Goal: Task Accomplishment & Management: Use online tool/utility

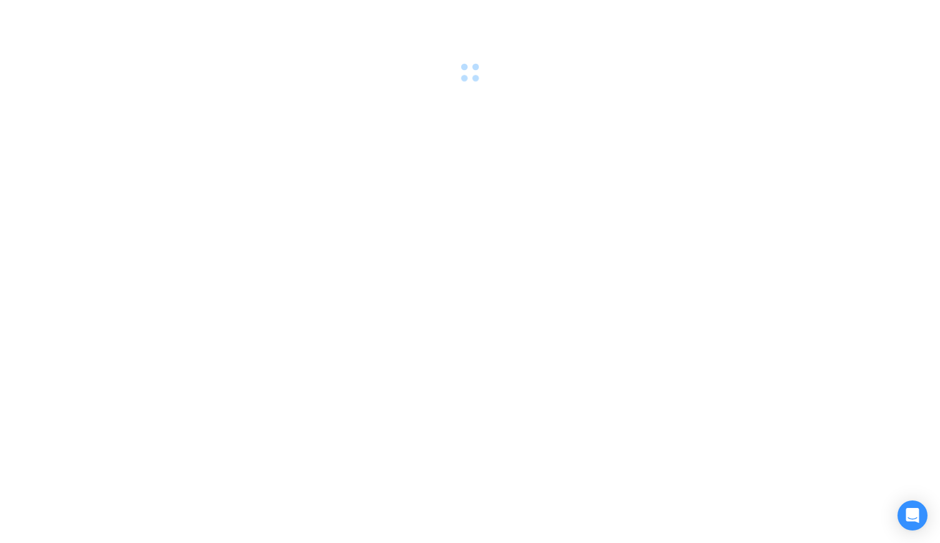
click at [97, 142] on div at bounding box center [470, 271] width 940 height 543
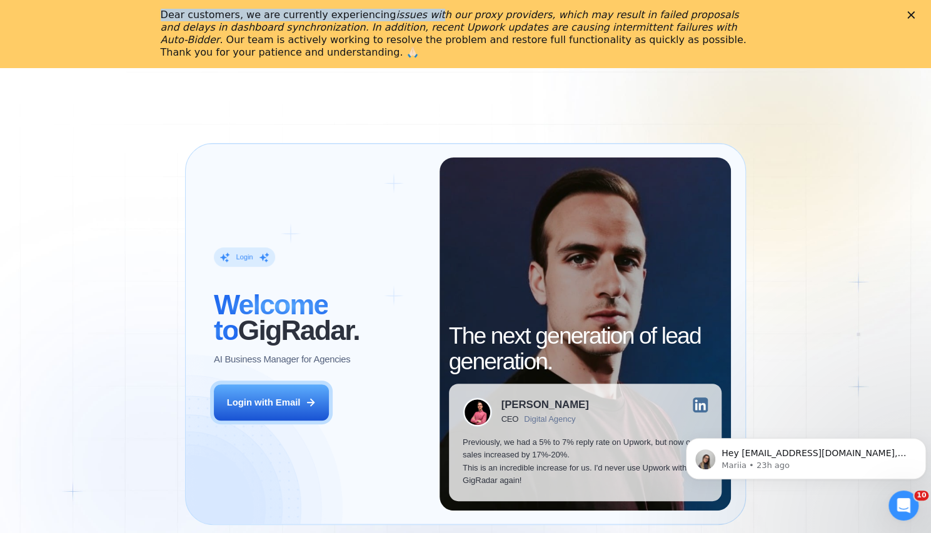
drag, startPoint x: 409, startPoint y: 19, endPoint x: 600, endPoint y: 71, distance: 198.1
click html "Dear customers, we are currently experiencing issues with our proxy providers, …"
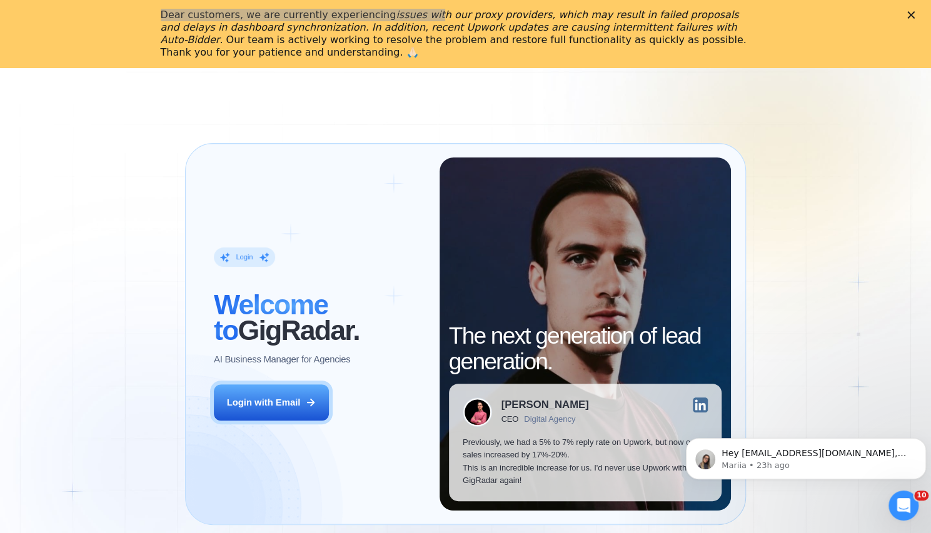
click at [600, 71] on div "Login ‍ Welcome to GigRadar. AI Business Manager for Agencies Login with Email …" at bounding box center [465, 334] width 931 height 533
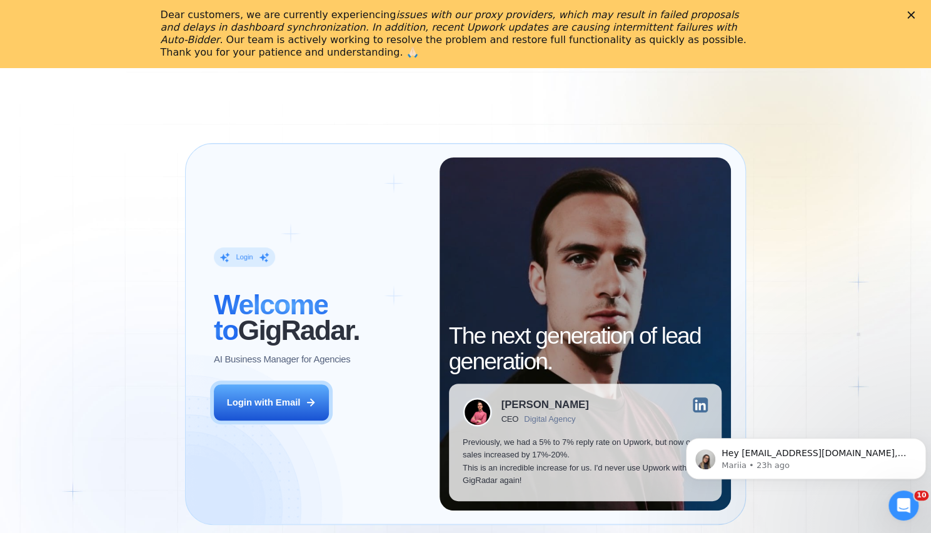
click at [602, 46] on div "Dear customers, we are currently experiencing issues with our proxy providers, …" at bounding box center [456, 34] width 590 height 50
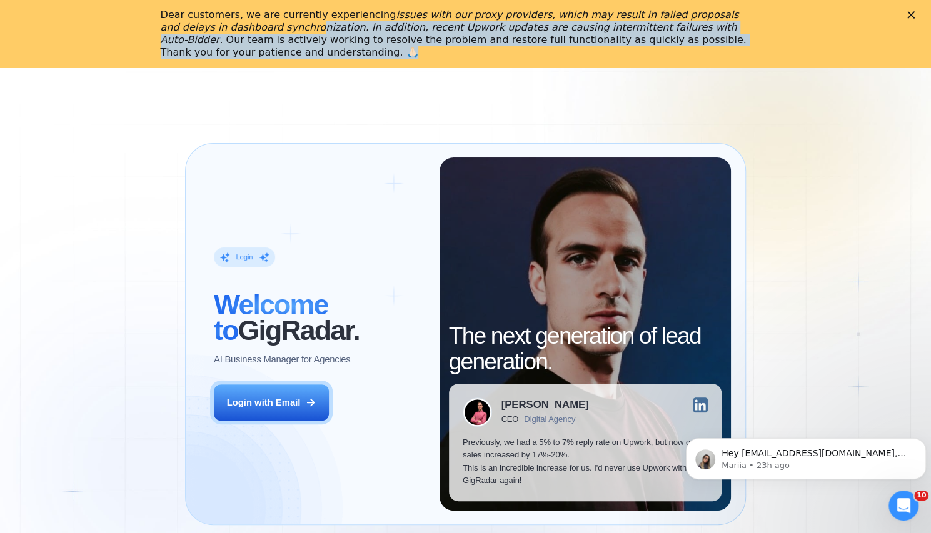
drag, startPoint x: 240, startPoint y: 31, endPoint x: 482, endPoint y: 50, distance: 242.7
click at [482, 50] on div "Dear customers, we are currently experiencing issues with our proxy providers, …" at bounding box center [456, 34] width 590 height 50
drag, startPoint x: 416, startPoint y: 30, endPoint x: 629, endPoint y: 57, distance: 214.3
click at [629, 57] on div "Dear customers, we are currently experiencing issues with our proxy providers, …" at bounding box center [456, 34] width 590 height 50
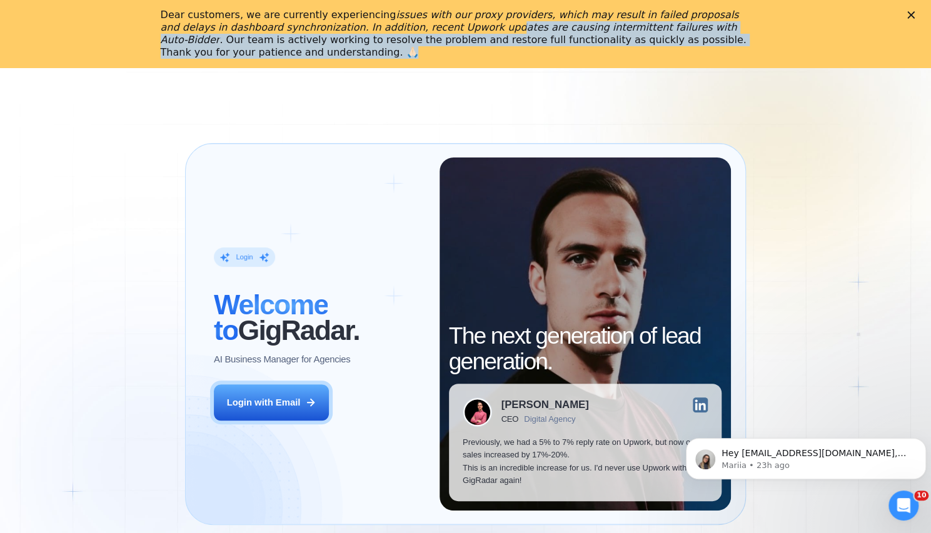
click at [629, 57] on div "Dear customers, we are currently experiencing issues with our proxy providers, …" at bounding box center [456, 34] width 590 height 50
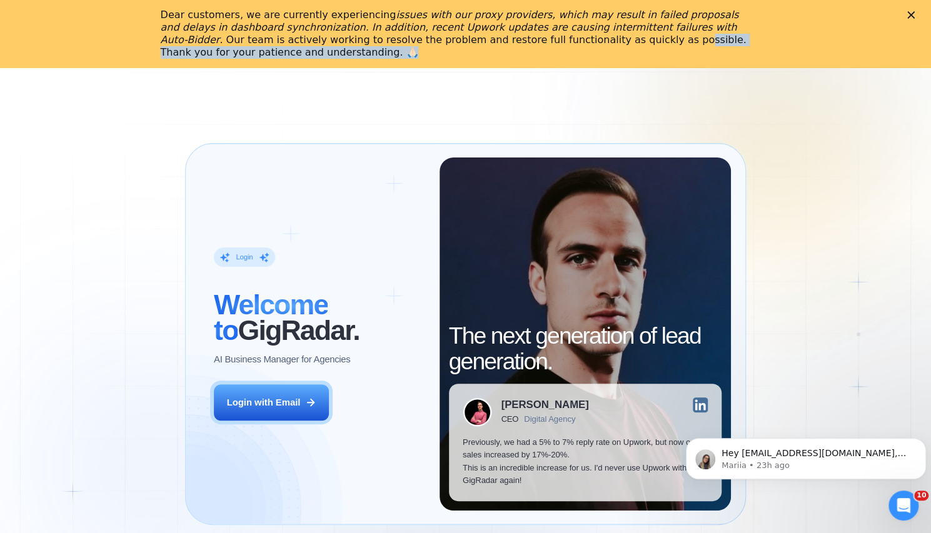
drag, startPoint x: 504, startPoint y: 34, endPoint x: 666, endPoint y: 59, distance: 164.0
click at [666, 59] on div "Dear customers, we are currently experiencing issues with our proxy providers, …" at bounding box center [461, 34] width 600 height 58
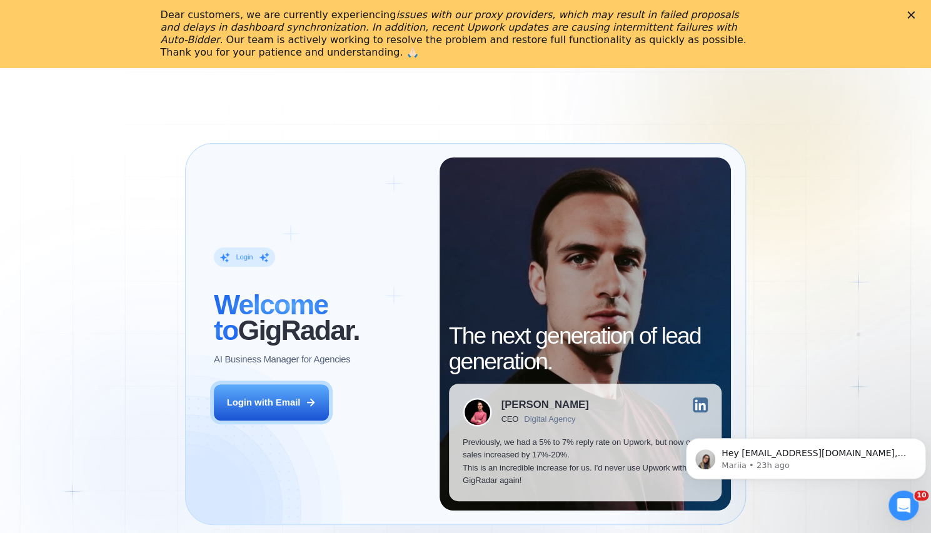
click at [915, 16] on polygon "Close" at bounding box center [911, 15] width 8 height 8
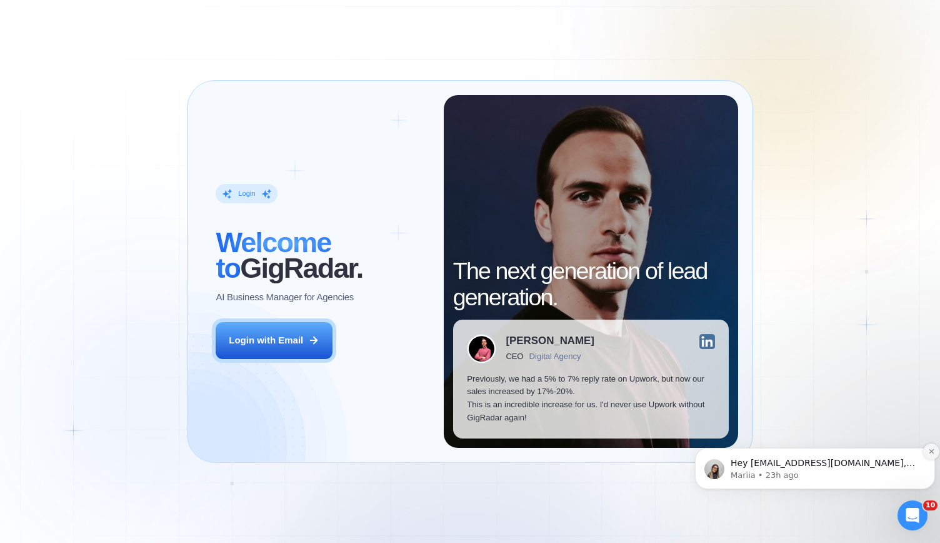
click at [927, 451] on button "Dismiss notification" at bounding box center [932, 451] width 16 height 16
